Goal: Navigation & Orientation: Find specific page/section

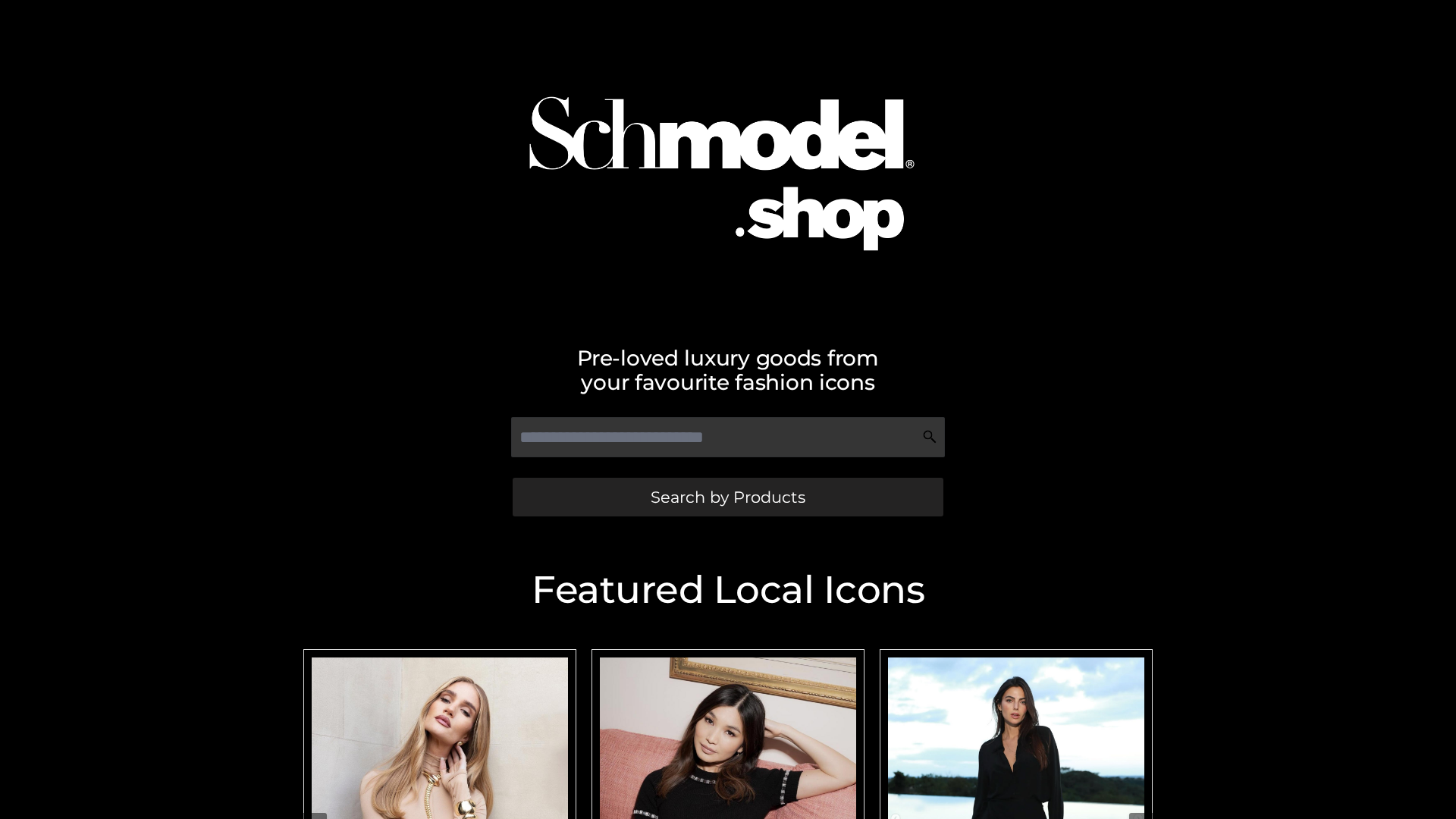
click at [728, 496] on span "Search by Products" at bounding box center [728, 497] width 155 height 16
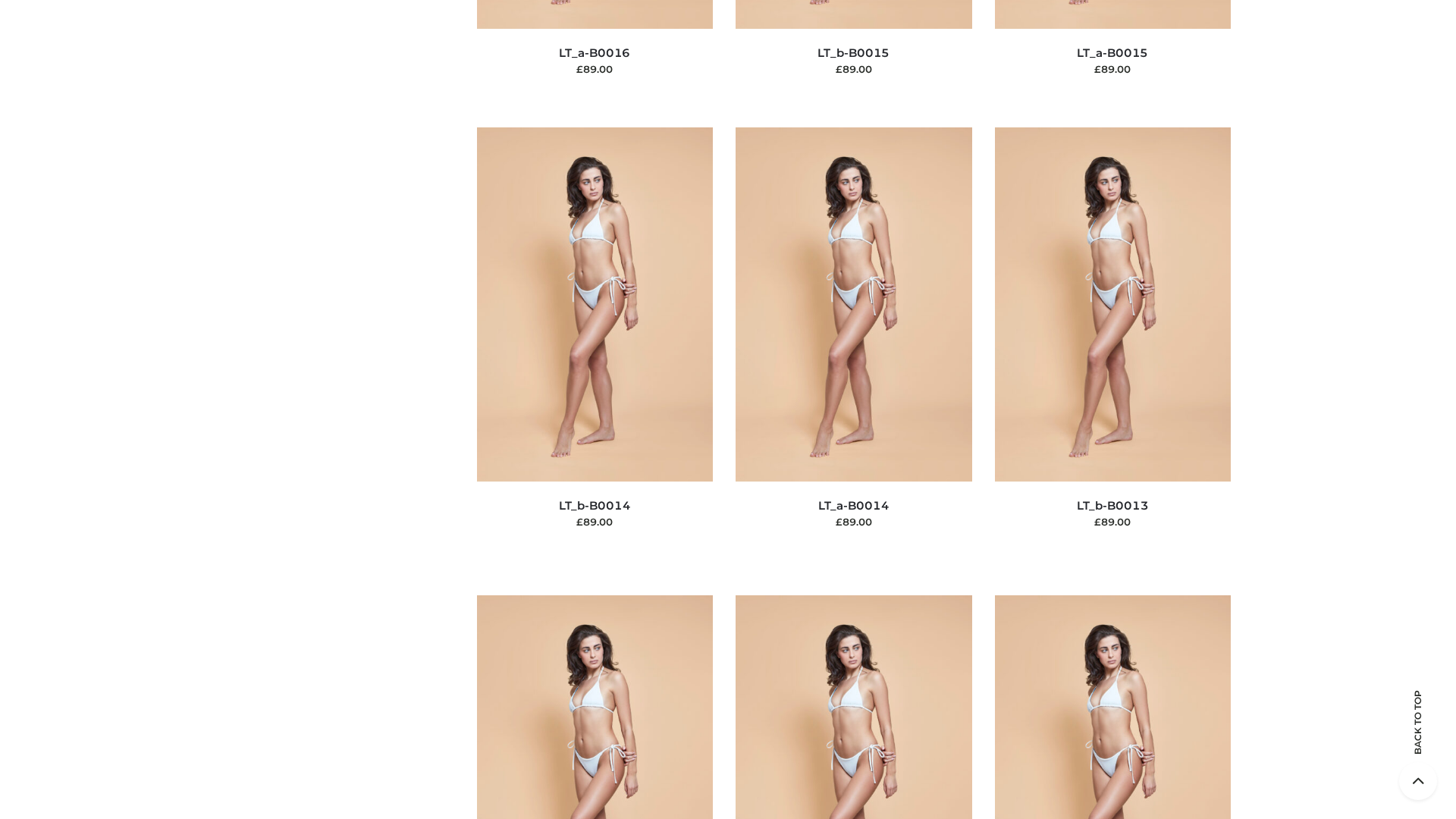
scroll to position [5394, 0]
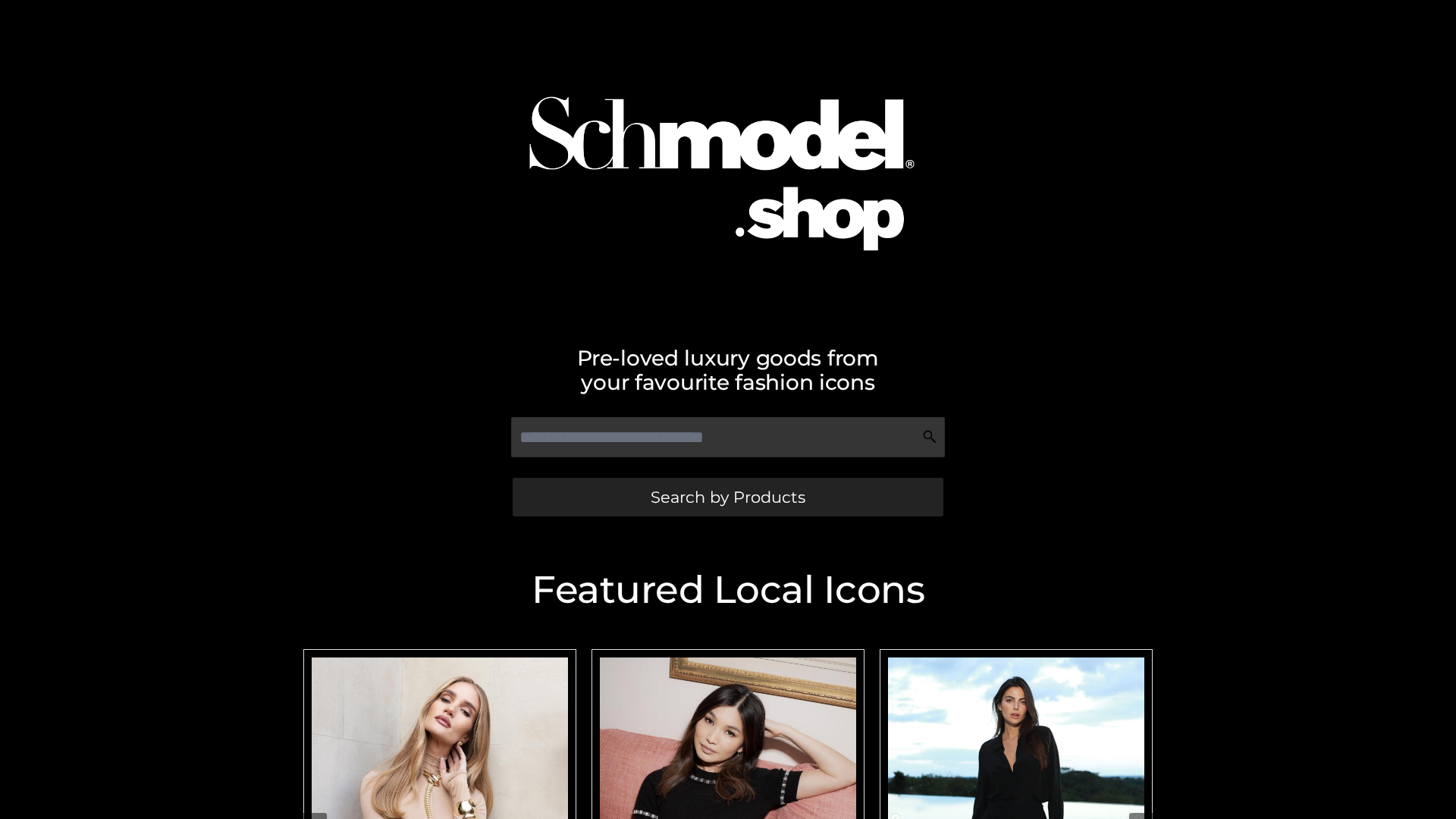
click at [728, 496] on span "Search by Products" at bounding box center [728, 497] width 155 height 16
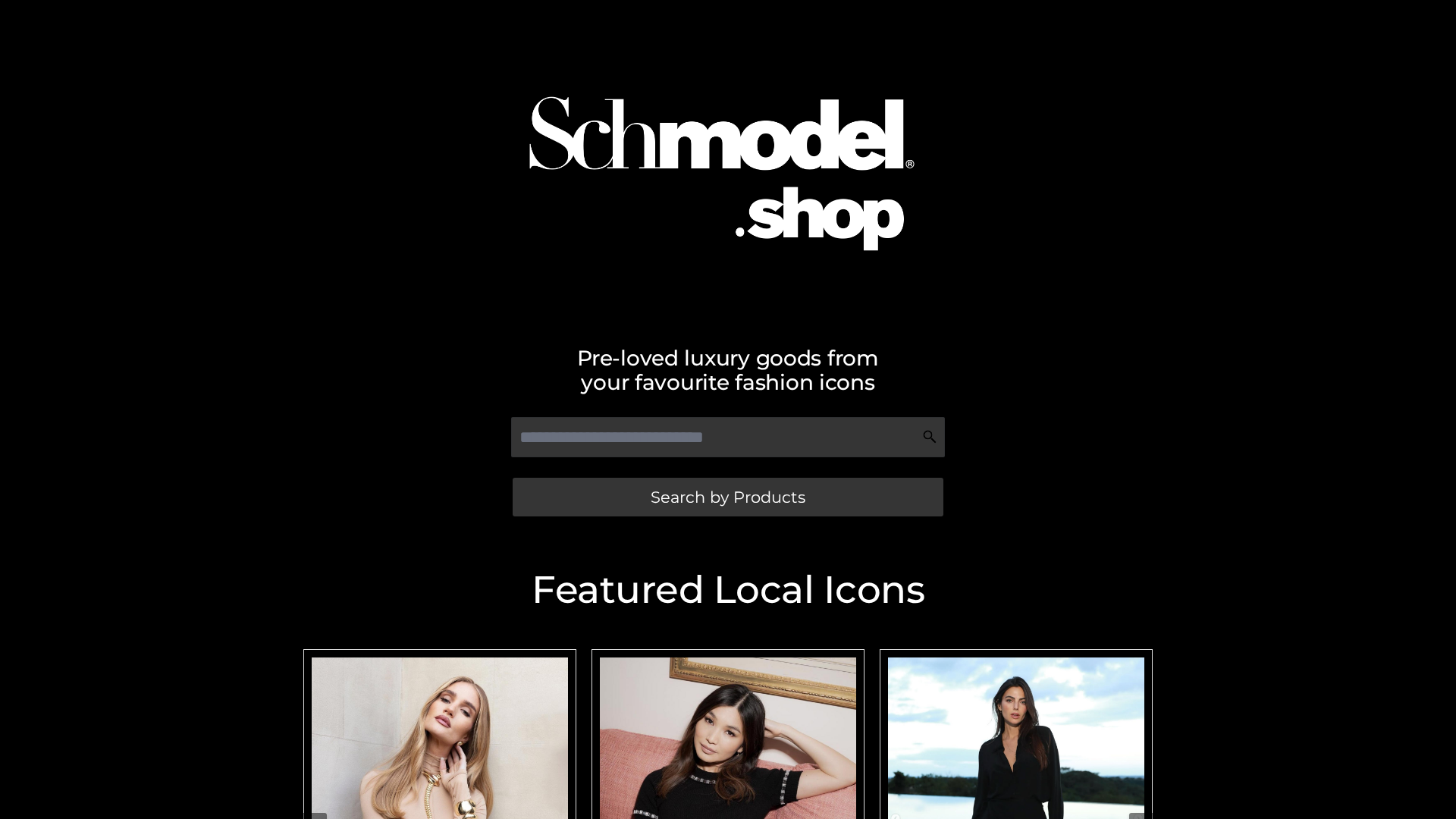
click at [728, 496] on span "Search by Products" at bounding box center [728, 497] width 155 height 16
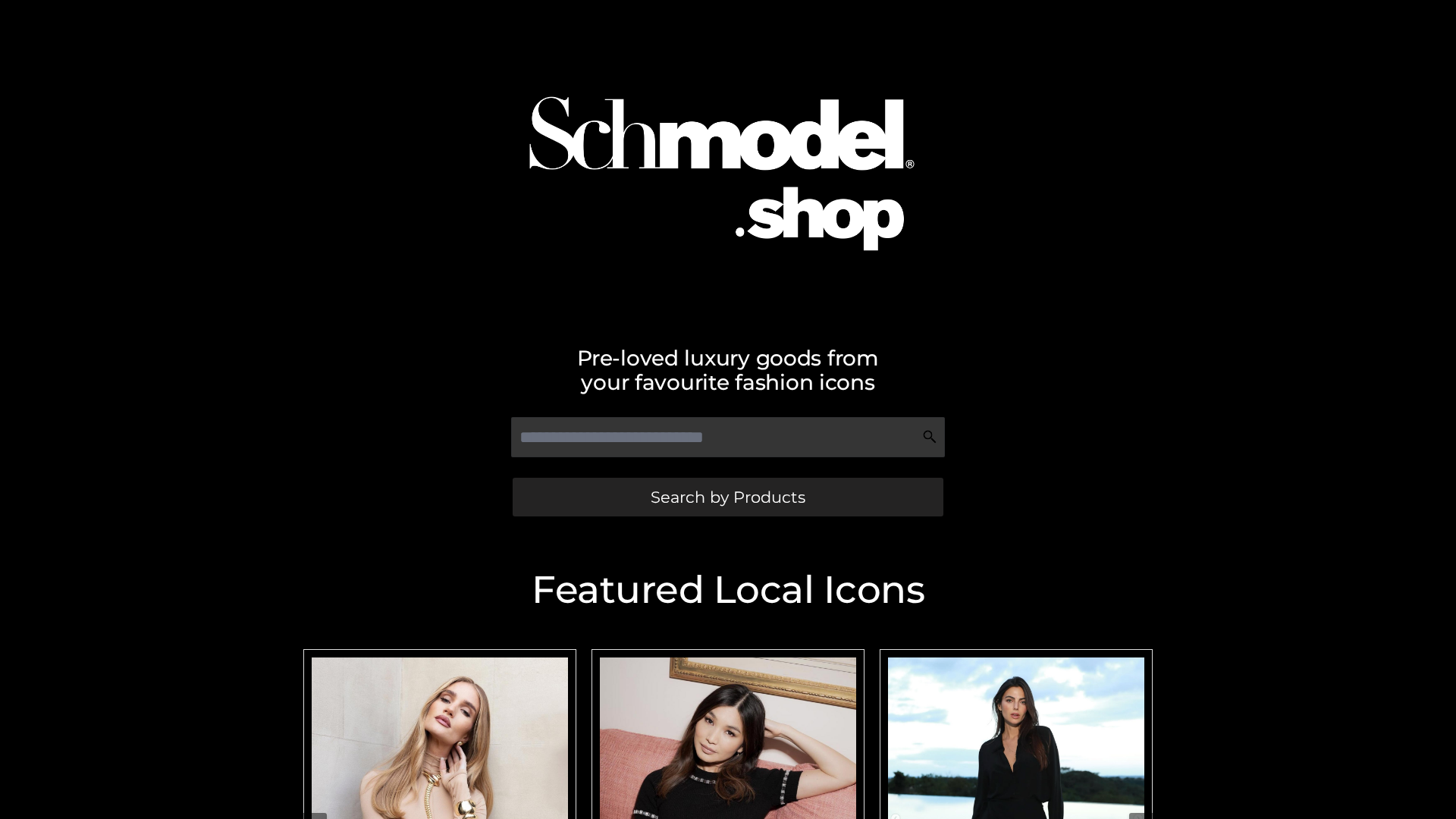
click at [728, 496] on span "Search by Products" at bounding box center [728, 497] width 155 height 16
